Goal: Task Accomplishment & Management: Manage account settings

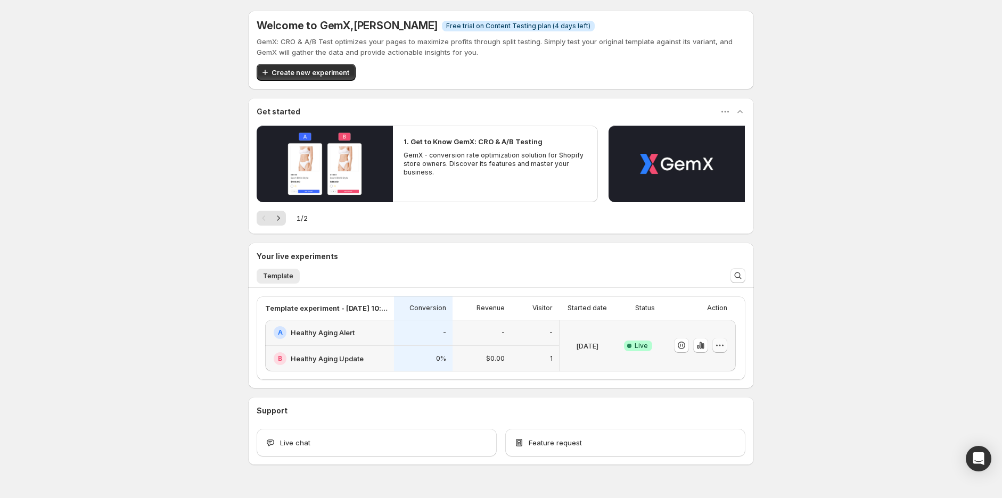
click at [725, 347] on icon "button" at bounding box center [719, 345] width 11 height 11
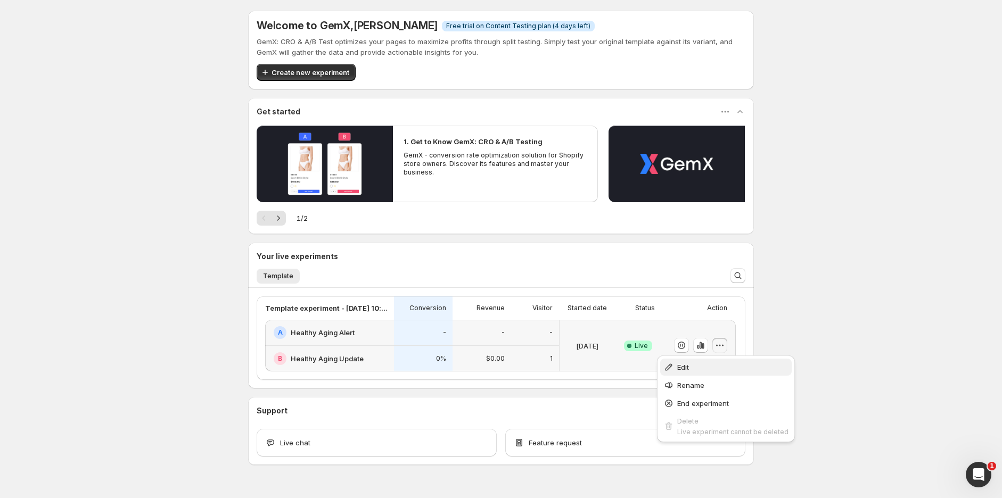
click at [705, 369] on span "Edit" at bounding box center [732, 367] width 111 height 11
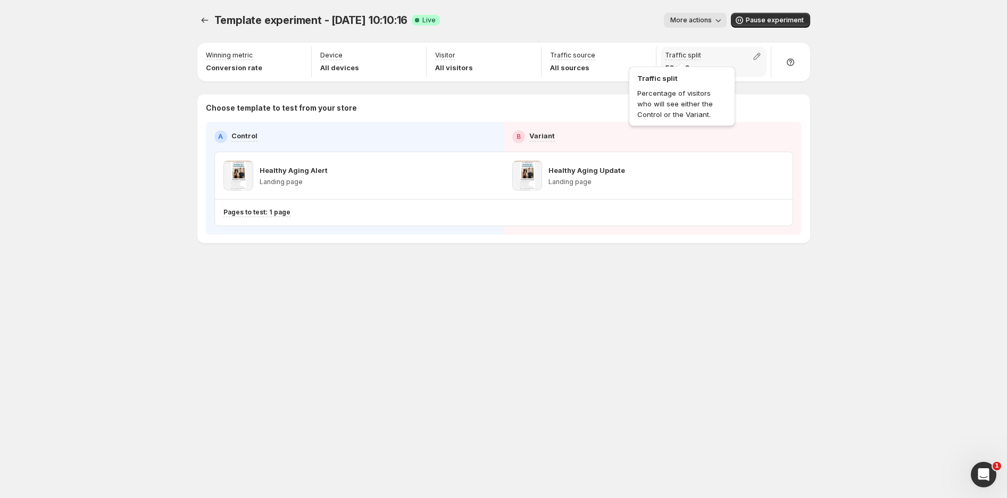
click at [699, 57] on p "Traffic split" at bounding box center [683, 55] width 36 height 9
click at [758, 53] on icon "button" at bounding box center [757, 56] width 11 height 11
drag, startPoint x: 758, startPoint y: 79, endPoint x: 772, endPoint y: 79, distance: 13.8
type input "**"
click at [772, 79] on input "range" at bounding box center [757, 79] width 153 height 15
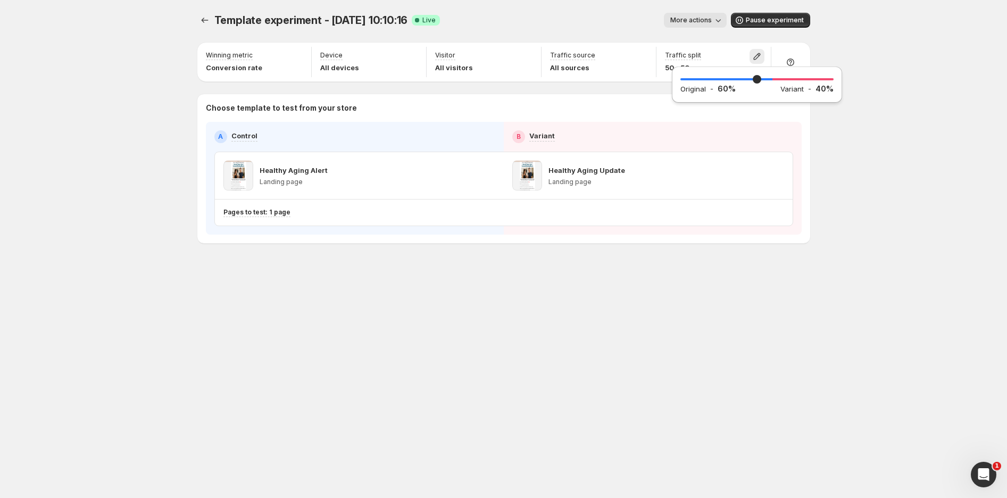
click at [917, 163] on div "Template experiment - [DATE] 10:10:16. This page is ready Template experiment -…" at bounding box center [503, 249] width 1007 height 498
click at [598, 325] on div "Template experiment - [DATE] 10:10:16. This page is ready Template experiment -…" at bounding box center [504, 249] width 639 height 498
click at [924, 104] on div "Template experiment - [DATE] 10:10:16. This page is ready Template experiment -…" at bounding box center [503, 249] width 1007 height 498
click at [695, 19] on span "More actions" at bounding box center [692, 20] width 42 height 9
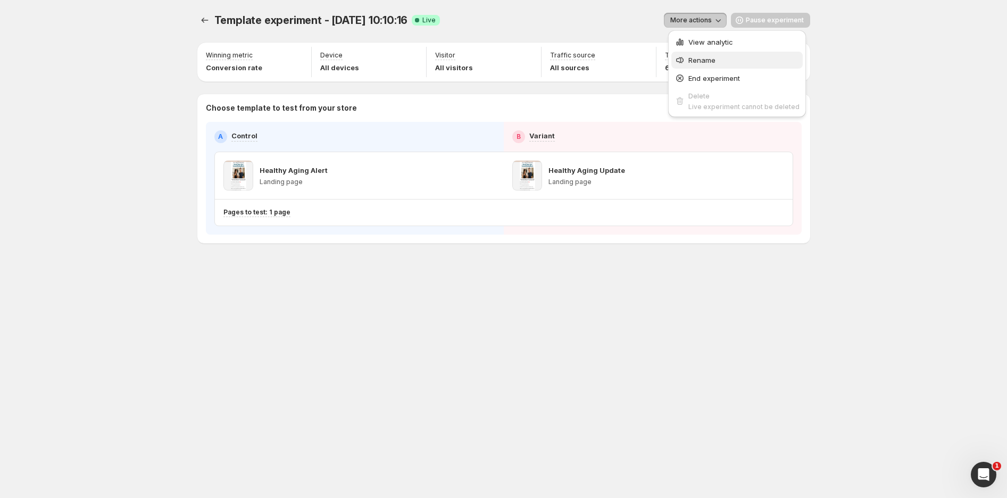
click at [708, 60] on span "Rename" at bounding box center [702, 60] width 27 height 9
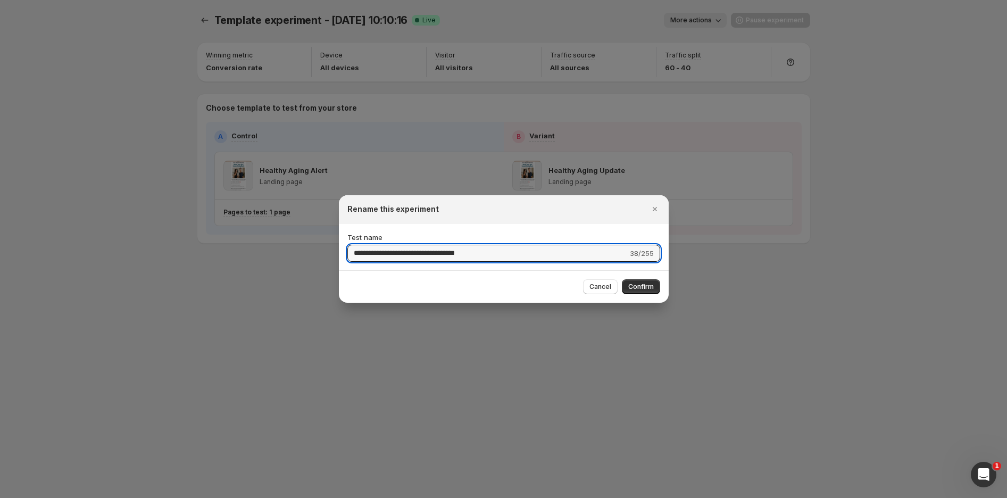
drag, startPoint x: 501, startPoint y: 252, endPoint x: 286, endPoint y: 242, distance: 214.7
click at [286, 498] on div "**********" at bounding box center [503, 498] width 1007 height 0
type input "*"
type input "**********"
click at [640, 291] on span "Confirm" at bounding box center [642, 287] width 26 height 9
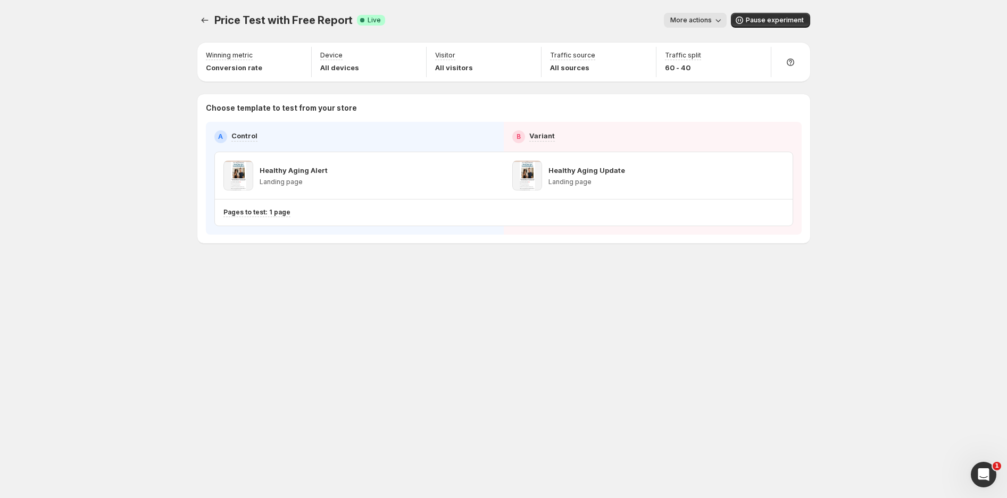
click at [566, 335] on div "Price Test with Free Report. This page is ready Price Test with Free Report Suc…" at bounding box center [504, 249] width 639 height 498
